Goal: Task Accomplishment & Management: Complete application form

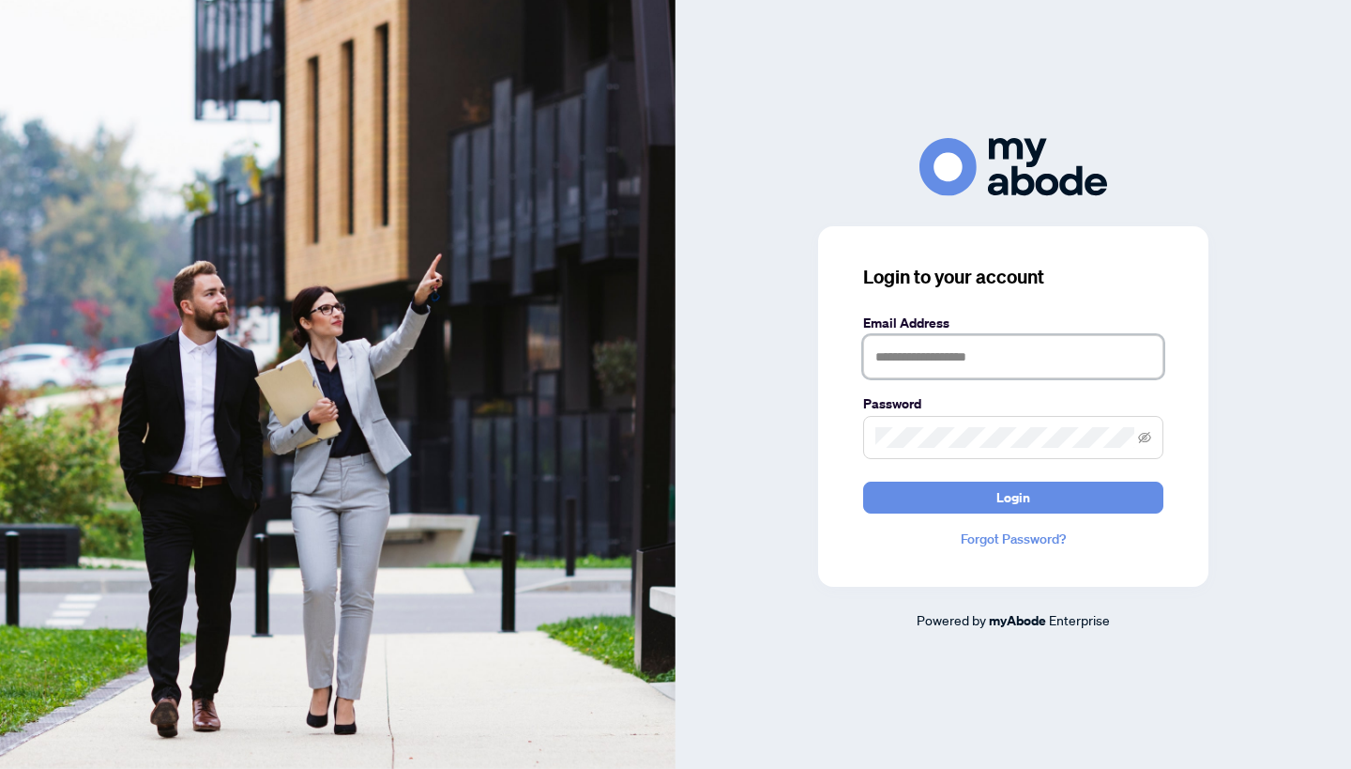
type input "**********"
click at [1013, 496] on button "Login" at bounding box center [1013, 497] width 300 height 32
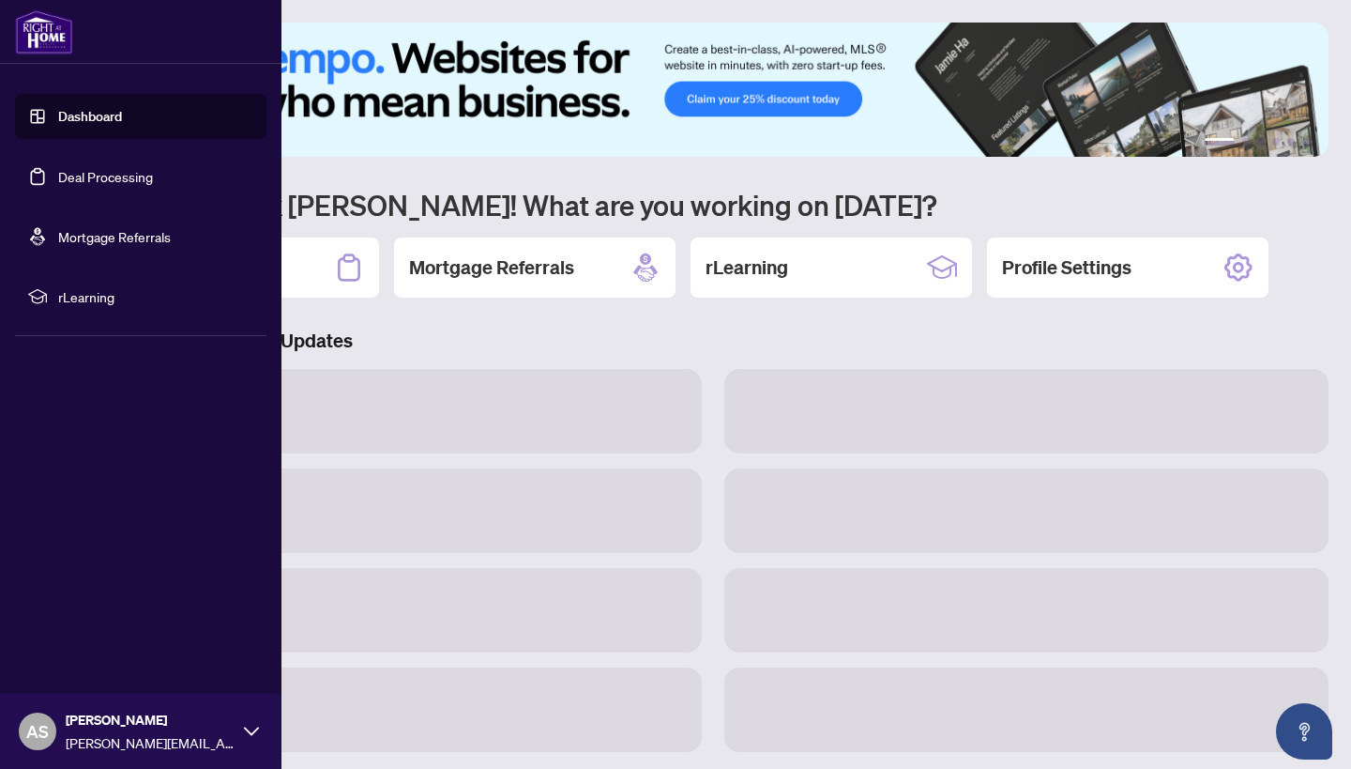
click at [149, 177] on link "Deal Processing" at bounding box center [105, 176] width 95 height 17
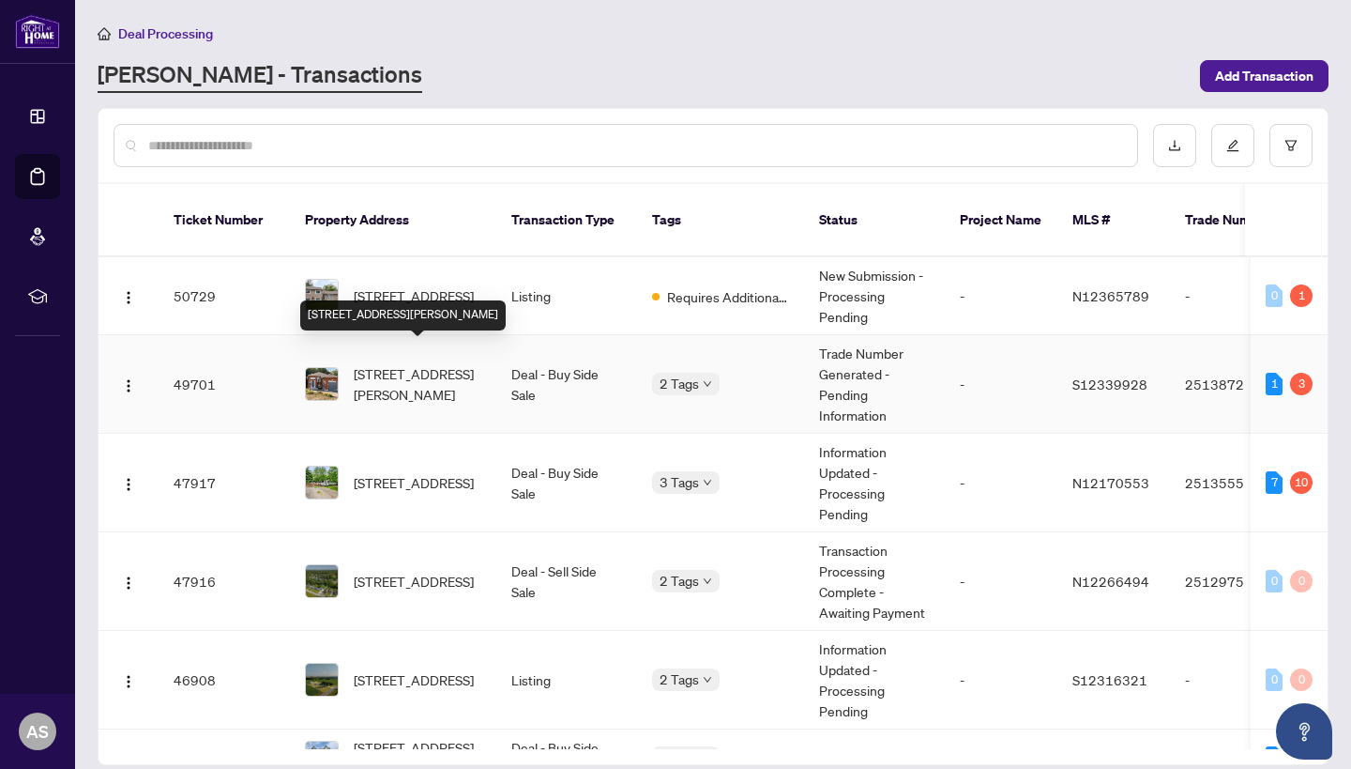
click at [470, 363] on span "[STREET_ADDRESS][PERSON_NAME]" at bounding box center [418, 383] width 128 height 41
click at [435, 363] on span "[STREET_ADDRESS][PERSON_NAME]" at bounding box center [418, 383] width 128 height 41
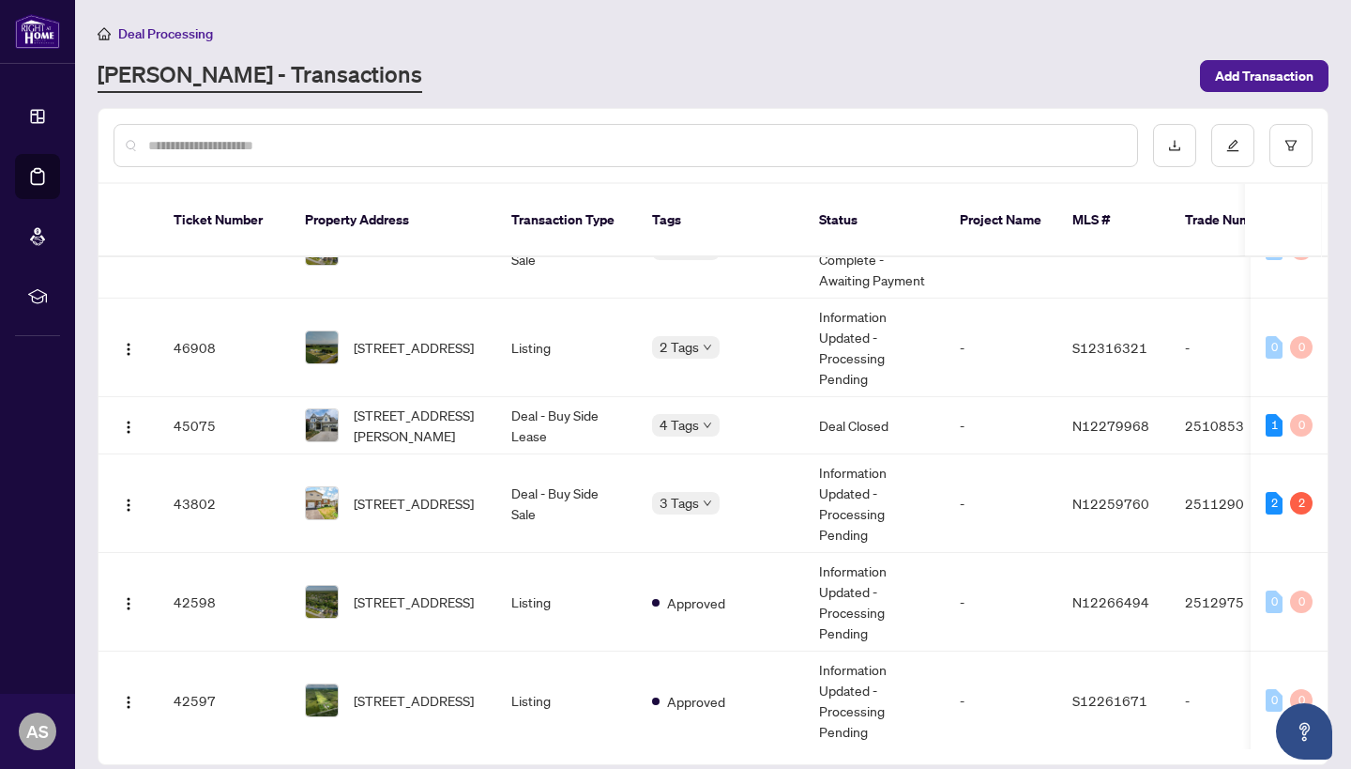
scroll to position [333, 0]
click at [483, 500] on td "[STREET_ADDRESS]" at bounding box center [393, 502] width 206 height 99
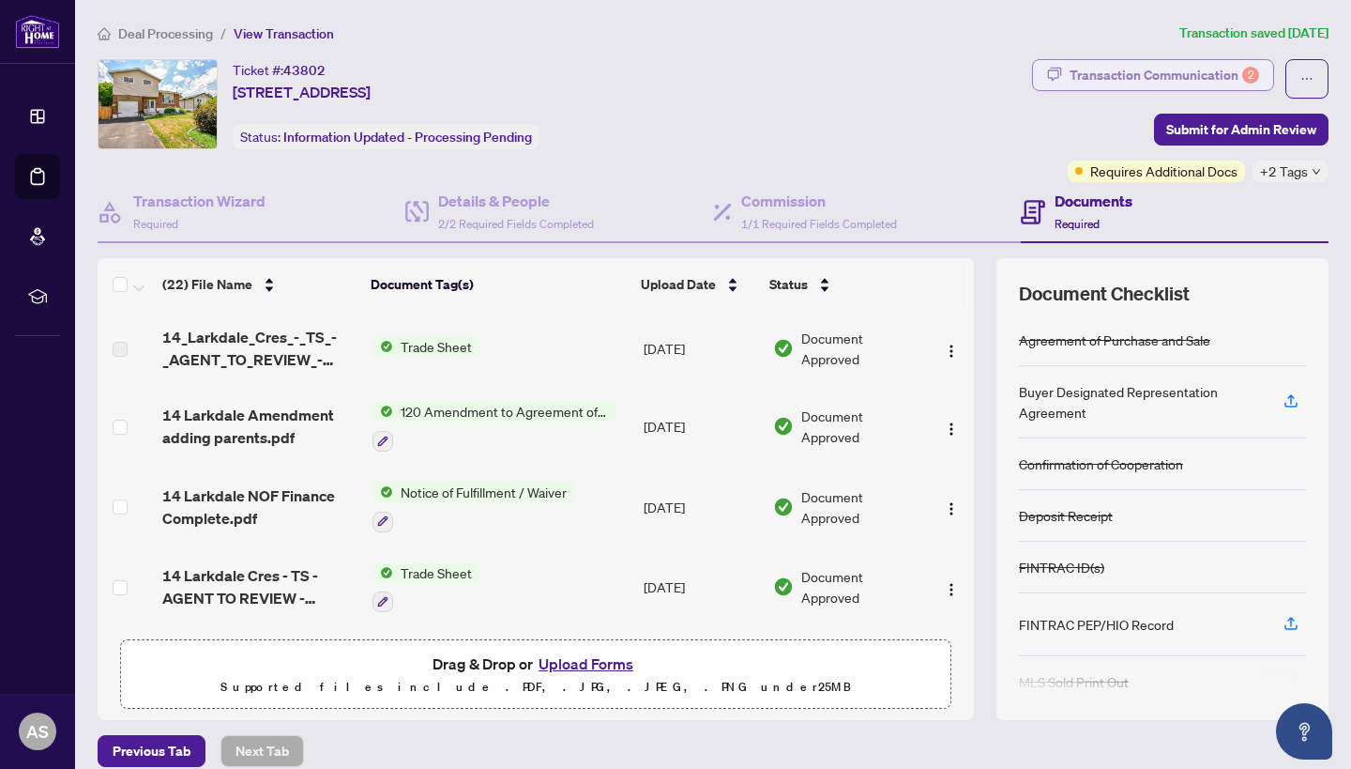
click at [1233, 71] on div "Transaction Communication 2" at bounding box center [1165, 75] width 190 height 30
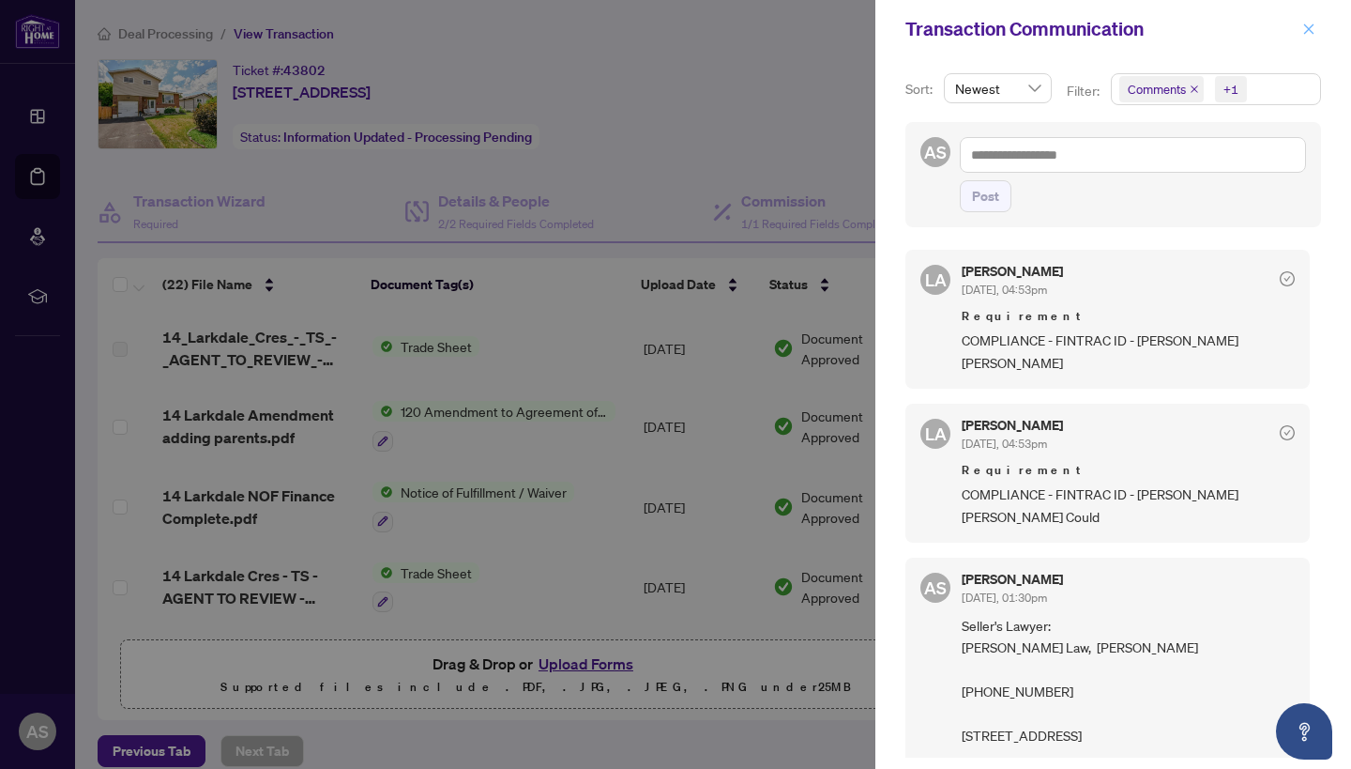
click at [1306, 27] on icon "close" at bounding box center [1309, 28] width 10 height 10
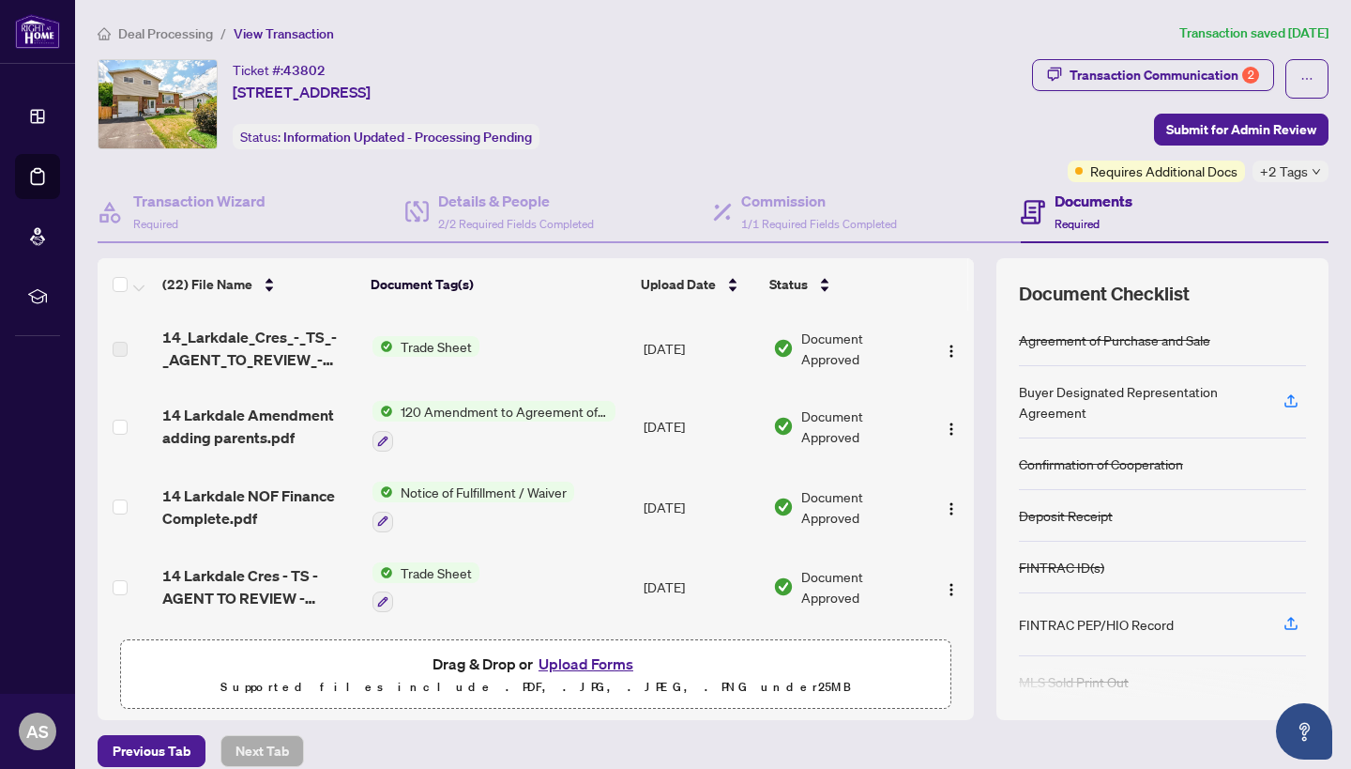
click at [604, 663] on button "Upload Forms" at bounding box center [586, 663] width 106 height 24
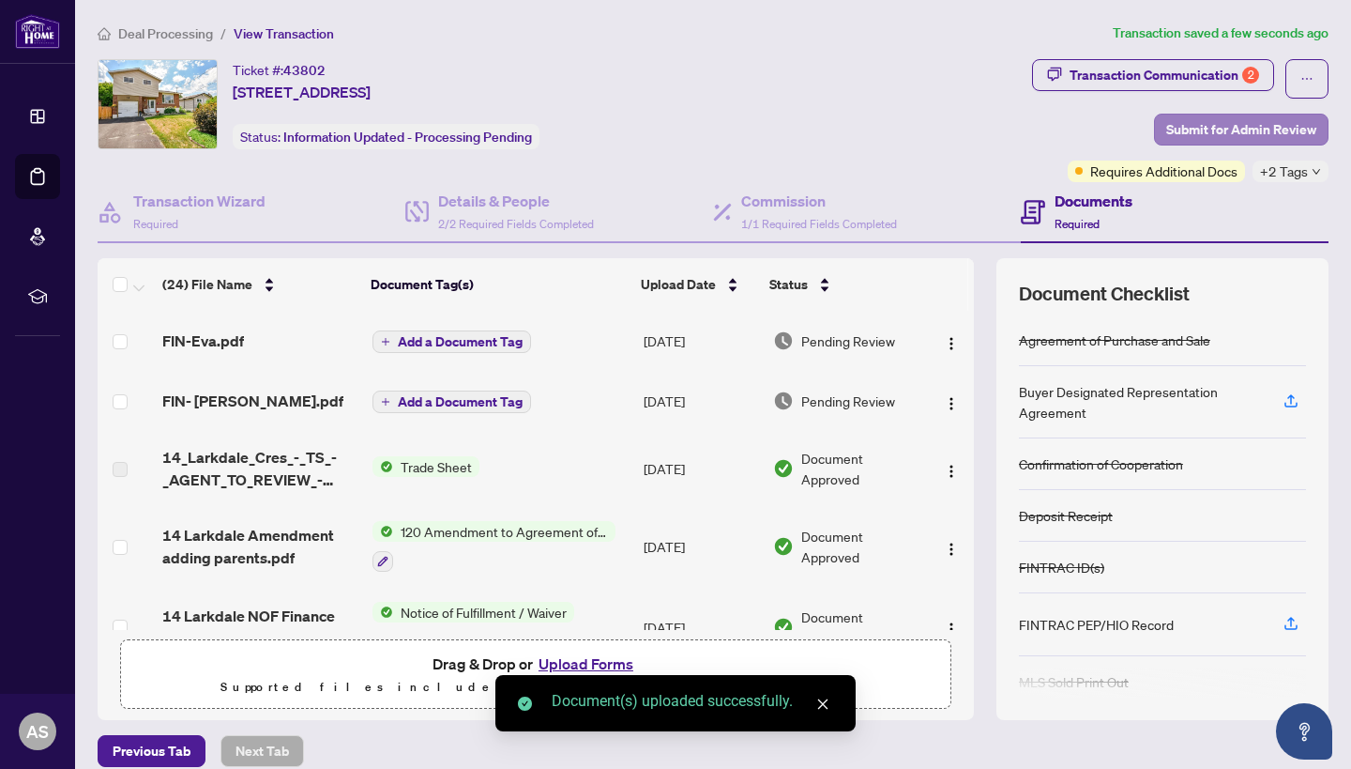
click at [1192, 131] on span "Submit for Admin Review" at bounding box center [1241, 129] width 150 height 30
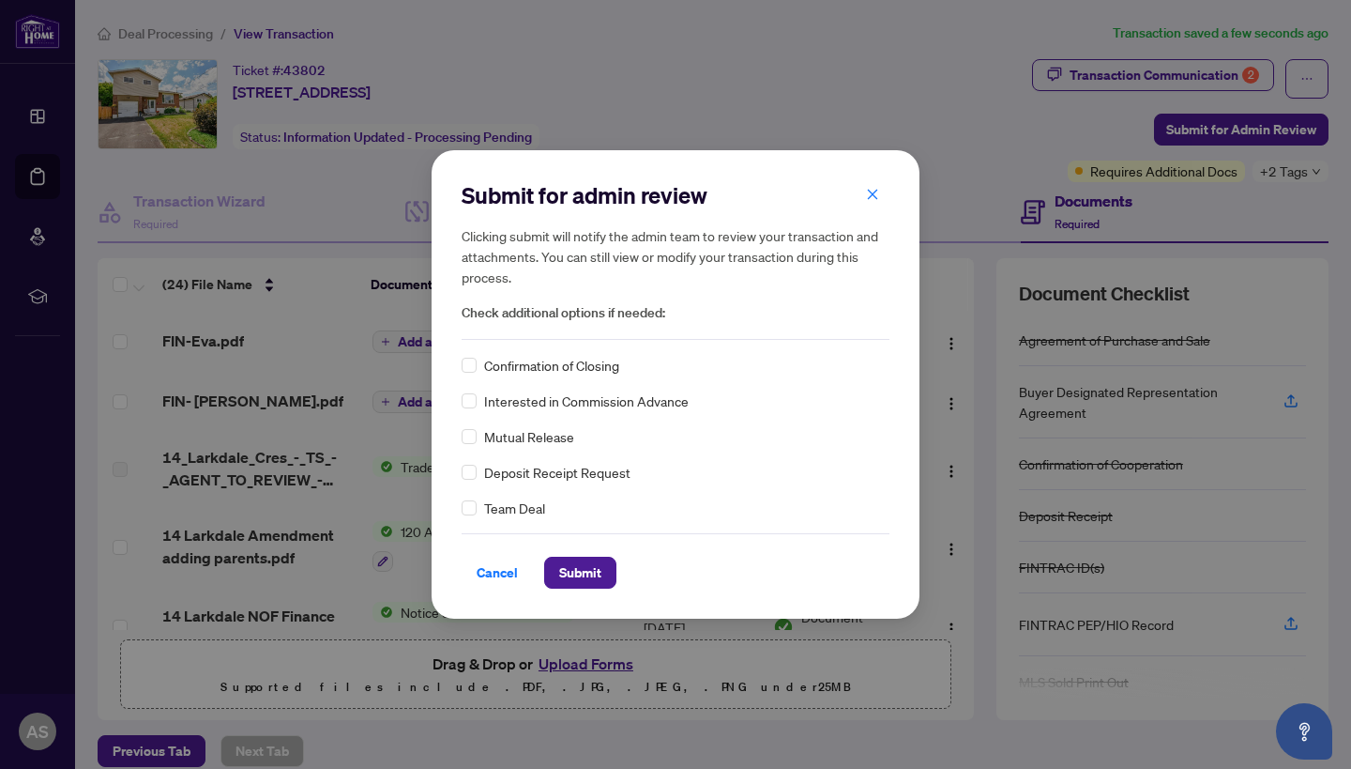
click at [477, 513] on div "Team Deal" at bounding box center [676, 507] width 428 height 21
click at [479, 359] on div "Confirmation of Closing" at bounding box center [676, 365] width 428 height 21
click at [575, 561] on span "Submit" at bounding box center [580, 572] width 42 height 30
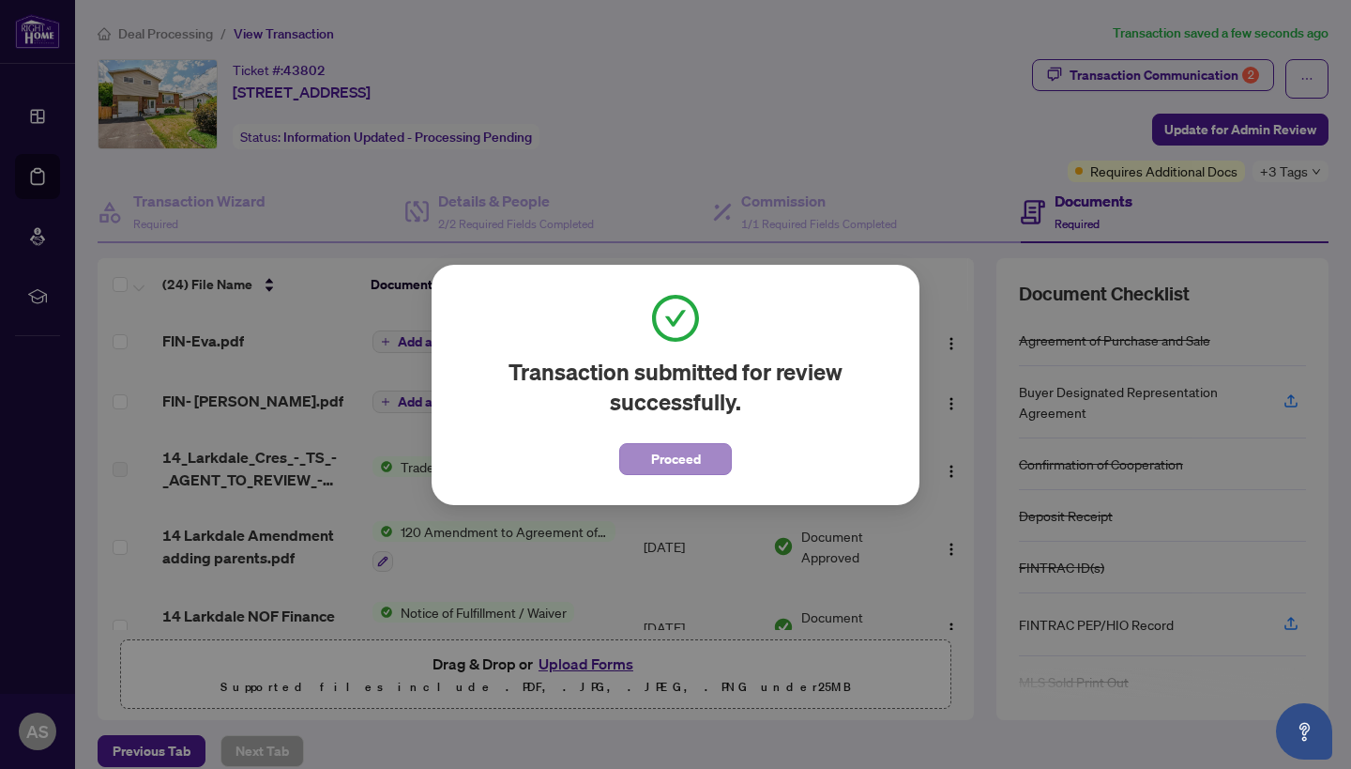
click at [679, 456] on span "Proceed" at bounding box center [676, 459] width 50 height 30
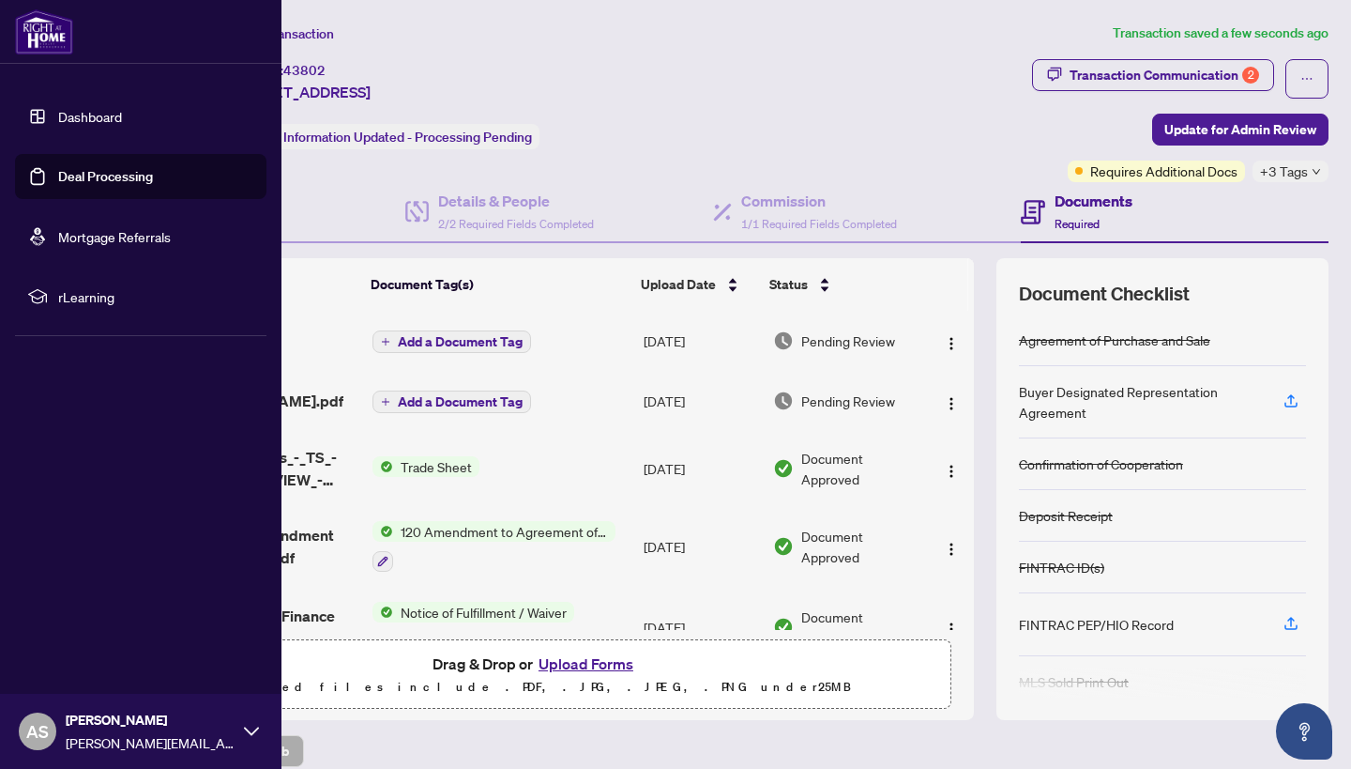
click at [58, 178] on link "Deal Processing" at bounding box center [105, 176] width 95 height 17
